Goal: Information Seeking & Learning: Learn about a topic

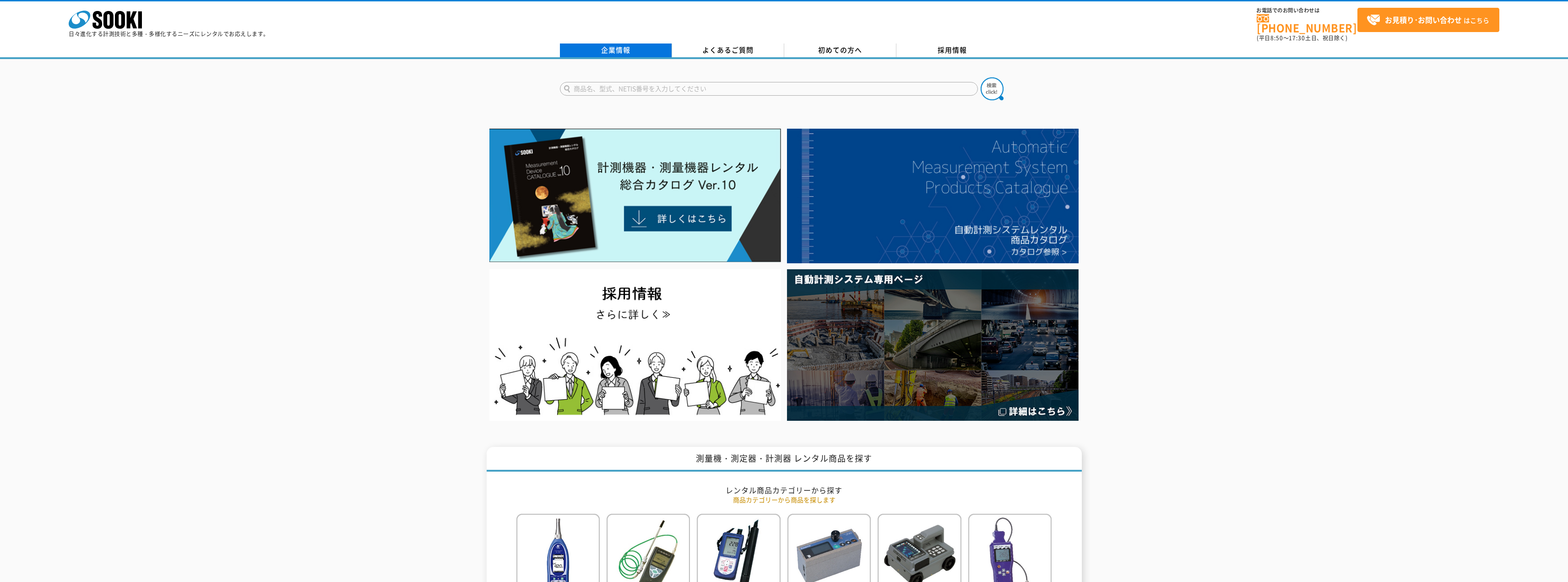
click at [629, 44] on link "企業情報" at bounding box center [616, 50] width 112 height 13
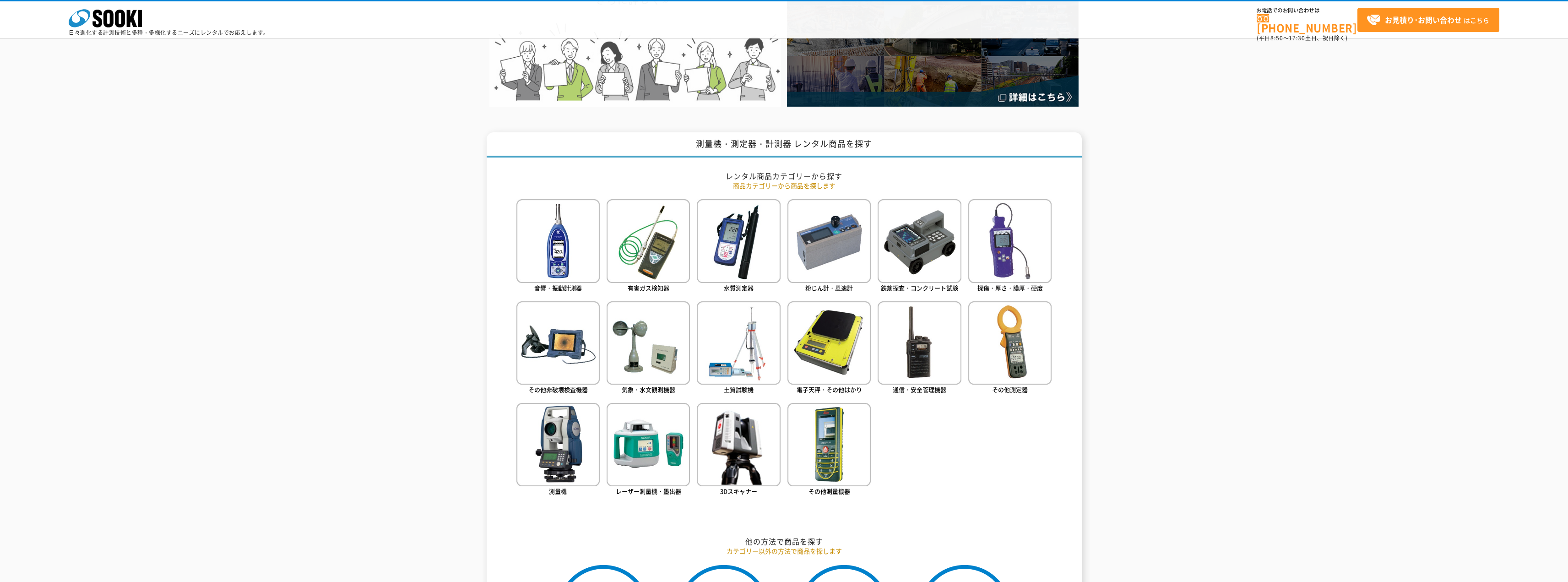
scroll to position [274, 0]
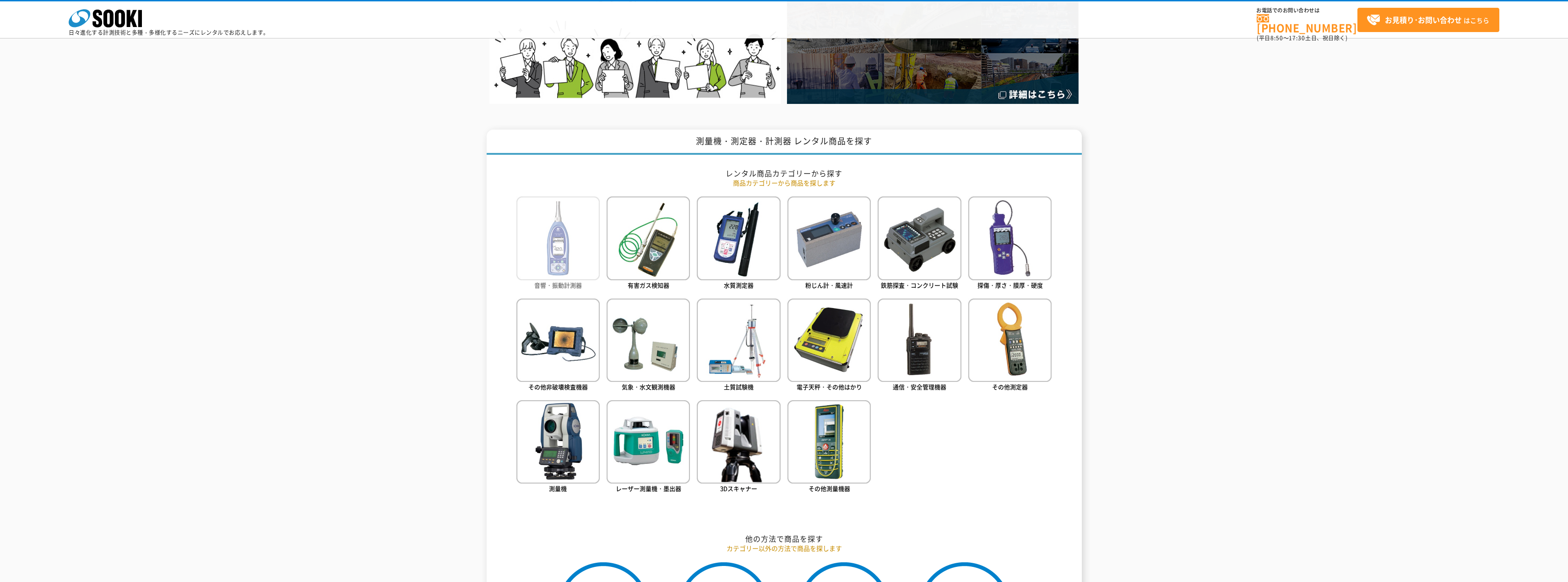
click at [582, 263] on img at bounding box center [558, 238] width 84 height 84
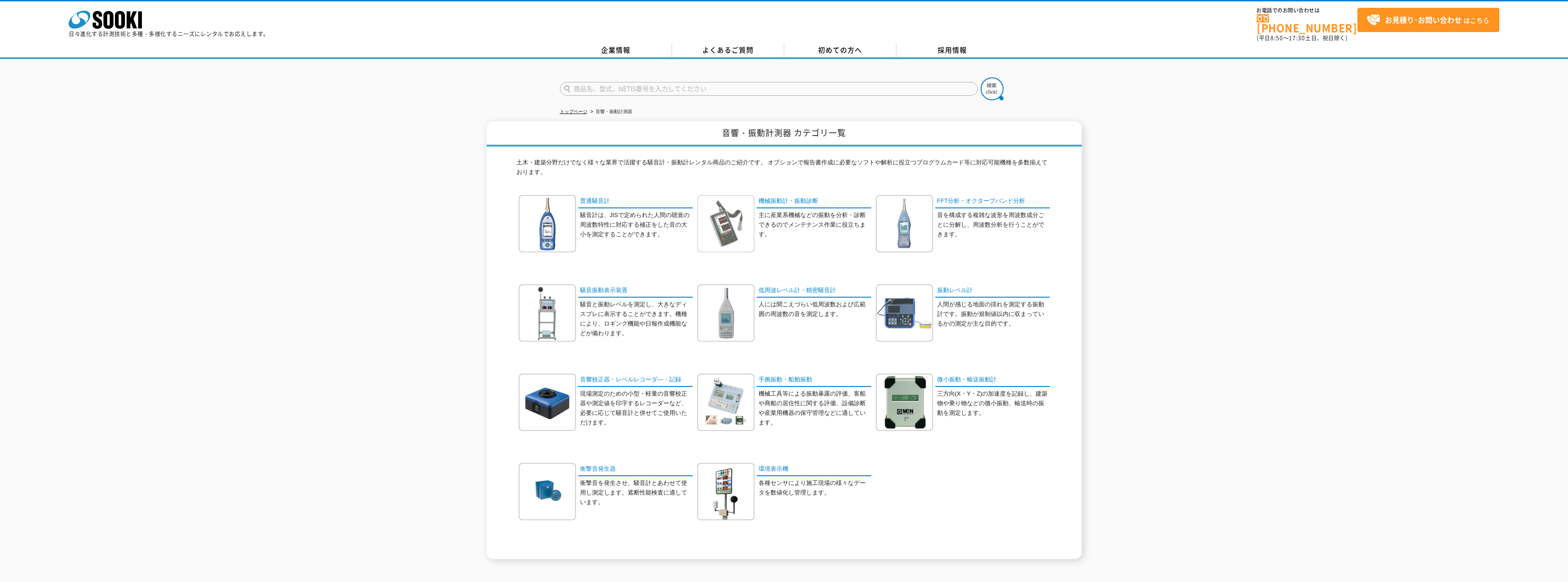
click at [734, 229] on img at bounding box center [726, 223] width 58 height 58
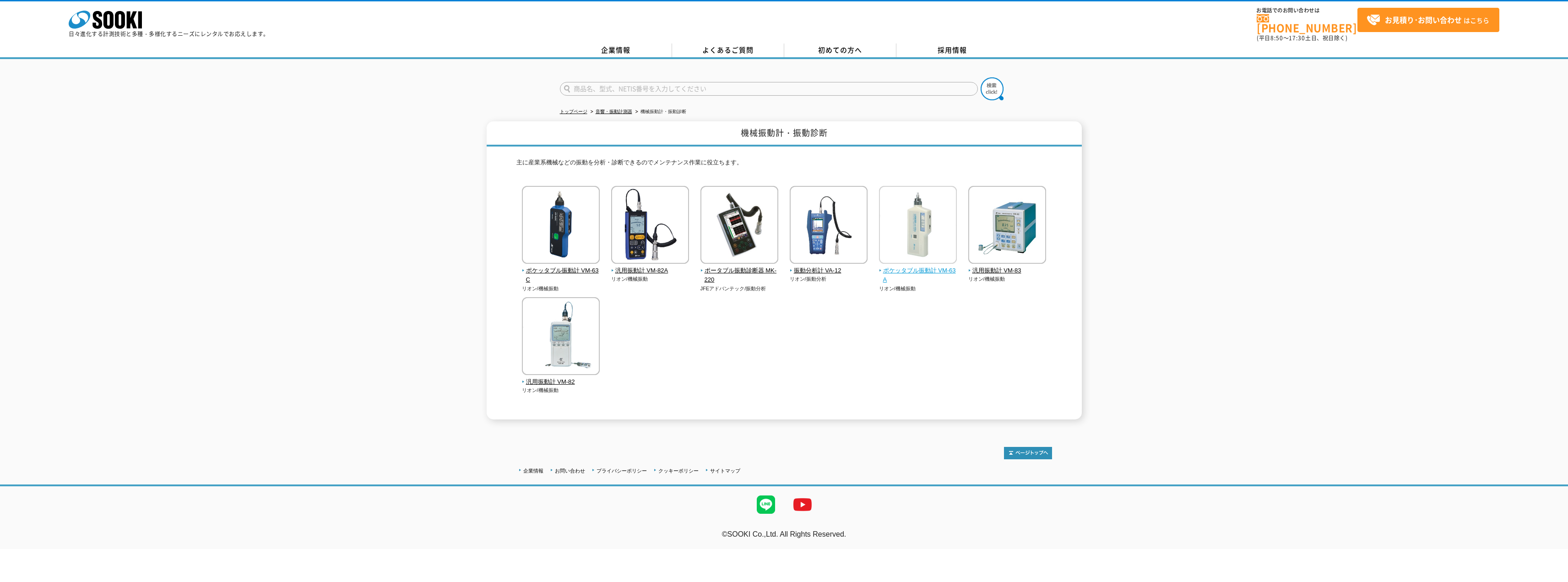
click at [918, 256] on img at bounding box center [917, 226] width 78 height 80
click at [570, 247] on img at bounding box center [561, 226] width 78 height 80
click at [566, 240] on img at bounding box center [561, 226] width 78 height 80
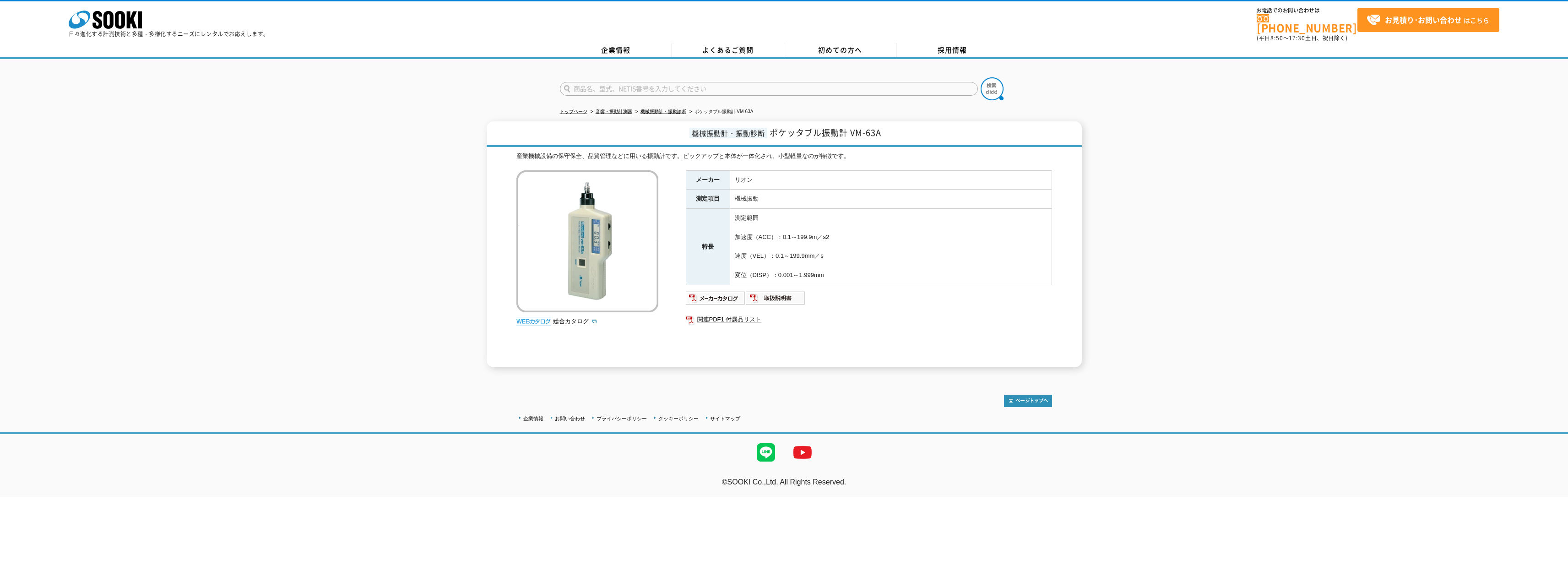
click at [610, 267] on img at bounding box center [588, 241] width 142 height 142
click at [596, 271] on img at bounding box center [588, 241] width 142 height 142
click at [724, 291] on img at bounding box center [715, 298] width 60 height 15
click at [722, 294] on img at bounding box center [715, 298] width 60 height 15
click at [715, 294] on img at bounding box center [715, 298] width 60 height 15
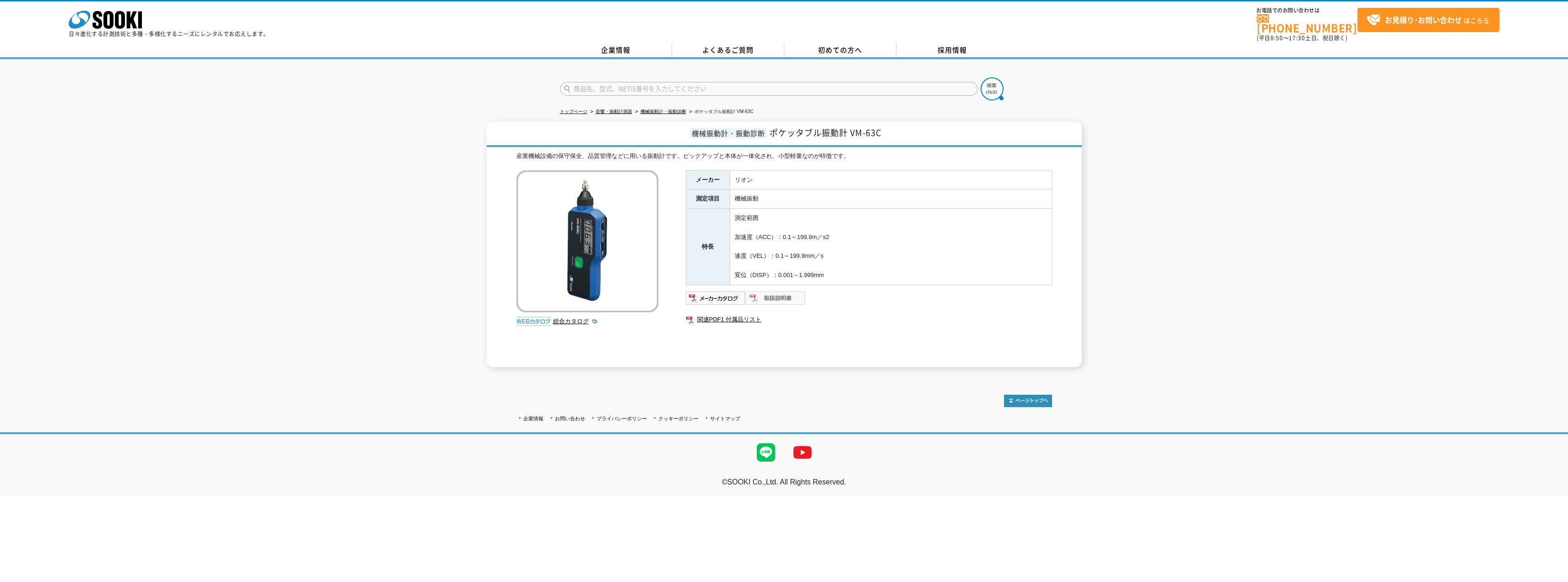
click at [778, 291] on img at bounding box center [775, 298] width 60 height 15
